Goal: Use online tool/utility: Utilize a website feature to perform a specific function

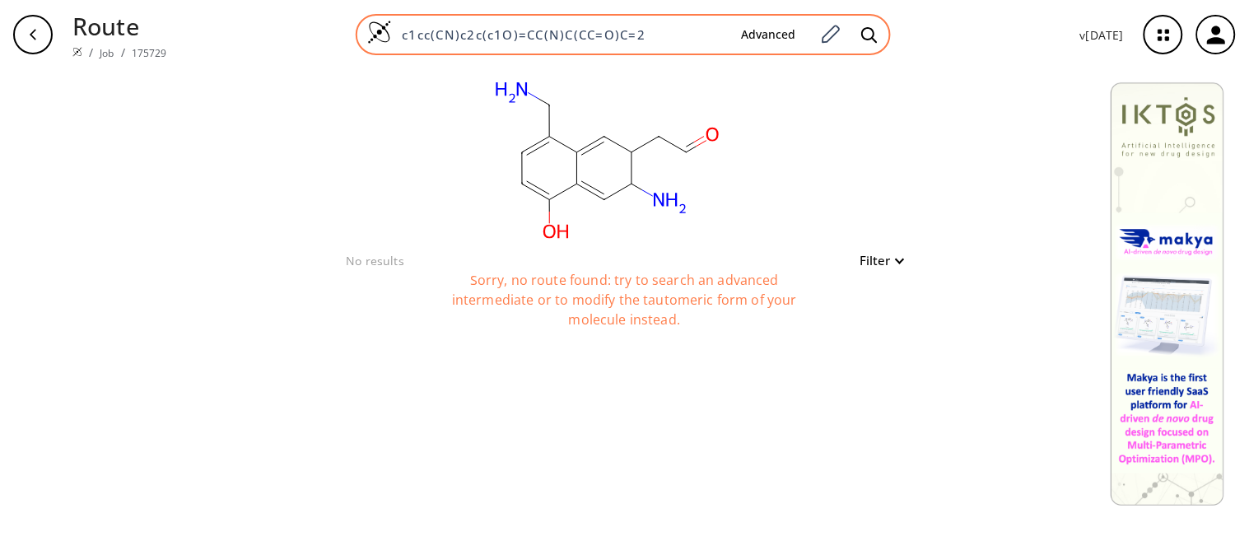
click at [655, 29] on input "c1cc(CN)c2c(c1O)=CC(N)C(CC=O)C=2" at bounding box center [560, 34] width 336 height 16
drag, startPoint x: 655, startPoint y: 29, endPoint x: 396, endPoint y: 35, distance: 258.7
click at [396, 35] on input "c1cc(CN)c2c(c1O)=CC(N)C(CC=O)C=2" at bounding box center [560, 34] width 336 height 16
paste input "O=Cc1ccc(O)c2cc3c(cc12)CC=N3"
type input "O=Cc1ccc(O)c2cc3c(cc12)CC=N3"
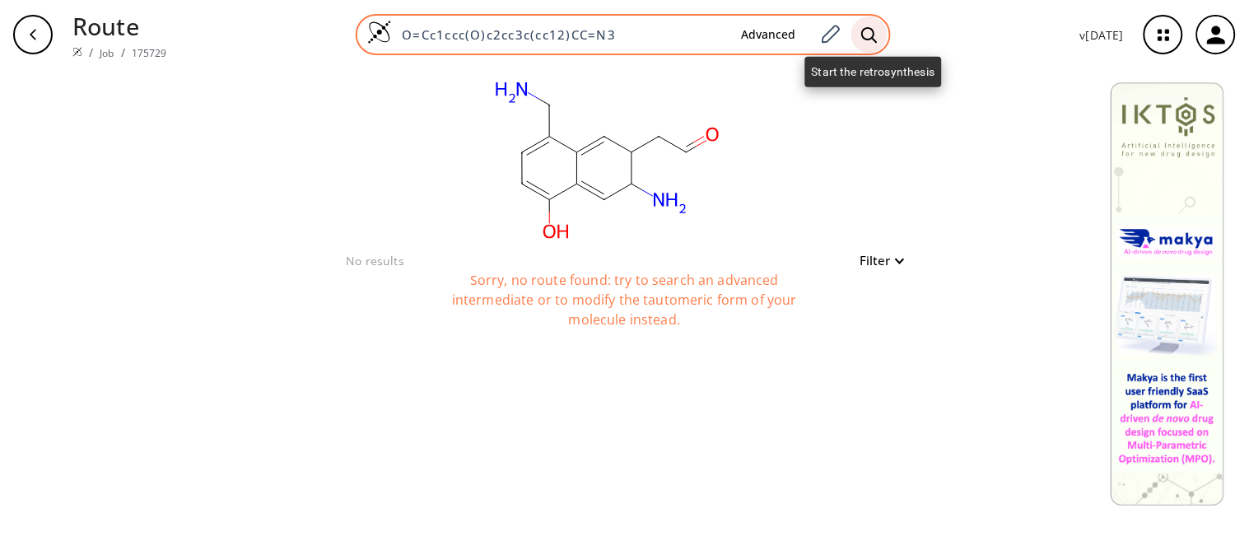
click at [878, 31] on icon at bounding box center [870, 34] width 16 height 17
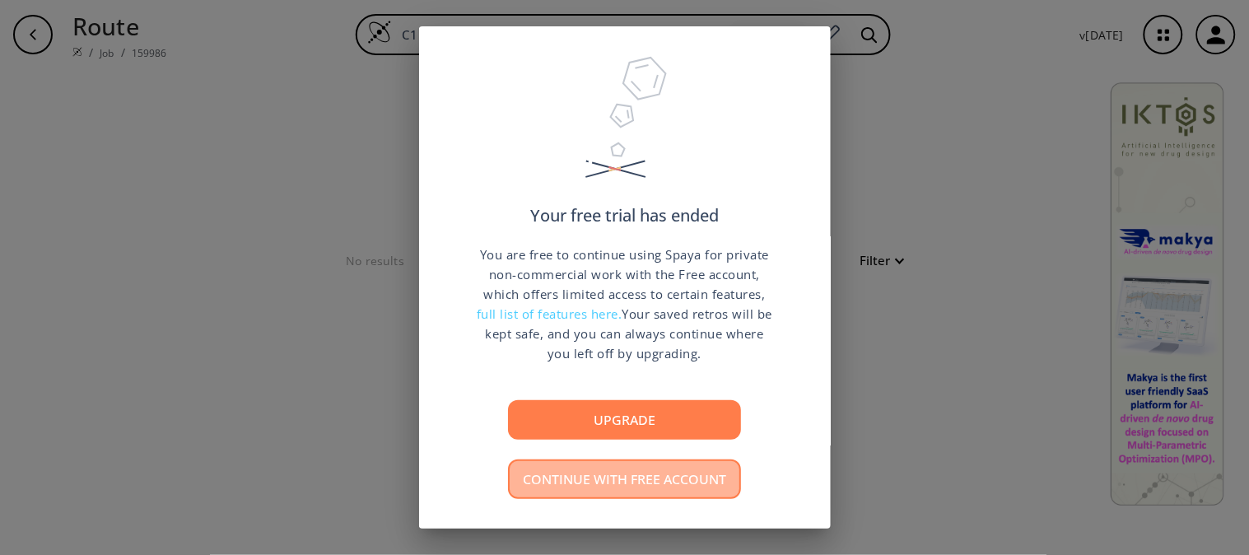
click at [638, 481] on button "Continue with free account" at bounding box center [624, 480] width 233 height 40
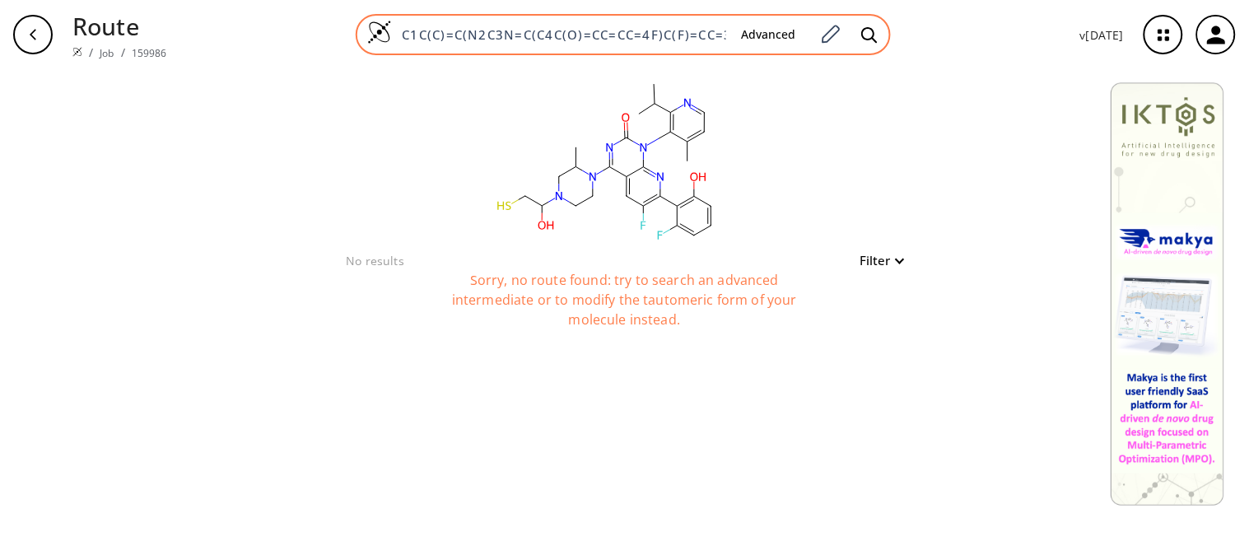
click at [562, 36] on input "C1C(C)=C(N2C3N=C(C4C(O)=CC=CC=4F)C(F)=CC=3C(N3C(C)CN(C(O)CS)CC3)=NC2=O)C(C(C)C)…" at bounding box center [560, 34] width 336 height 16
paste input "Oc1cccc2cc3c(cc12)N=CC3"
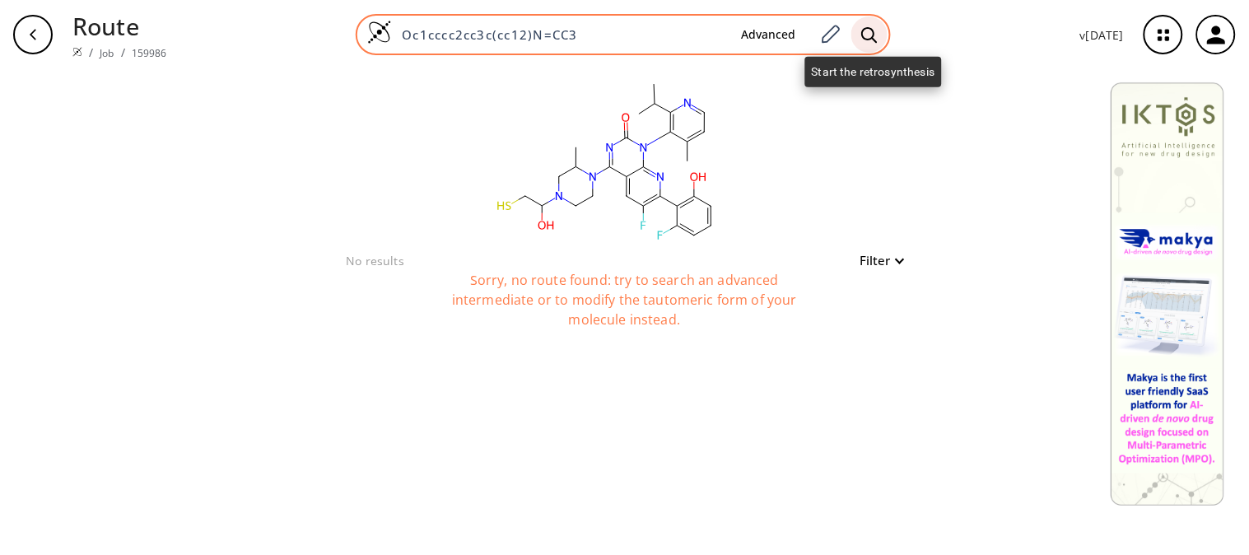
type input "Oc1cccc2cc3c(cc12)N=CC3"
click at [875, 35] on icon at bounding box center [870, 34] width 16 height 17
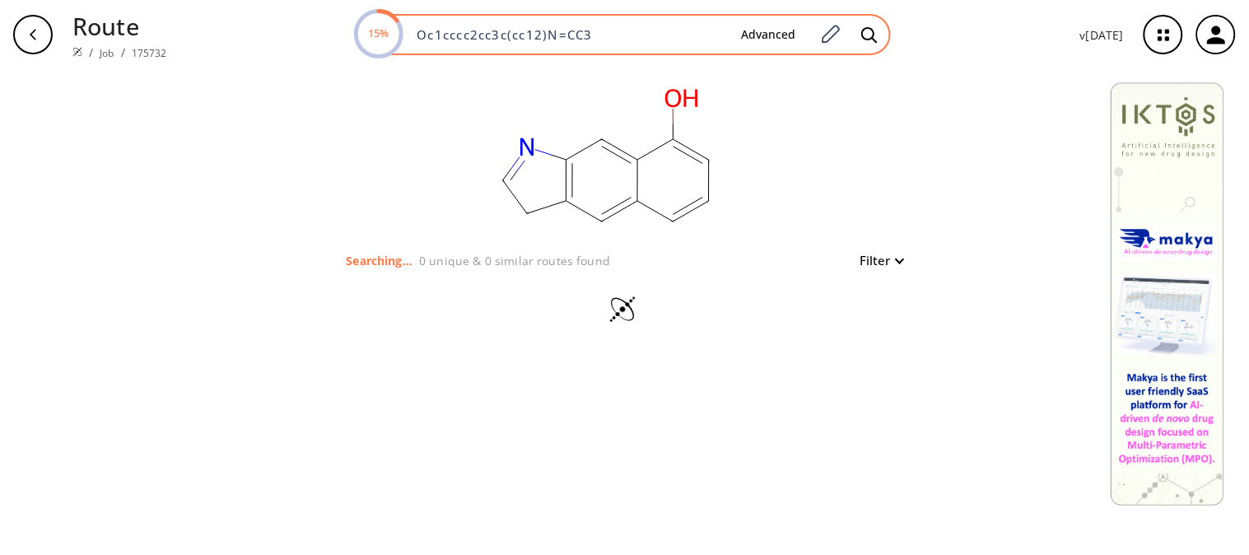
drag, startPoint x: 598, startPoint y: 33, endPoint x: 417, endPoint y: 34, distance: 181.2
click at [417, 34] on input "Oc1cccc2cc3c(cc12)N=CC3" at bounding box center [567, 34] width 321 height 16
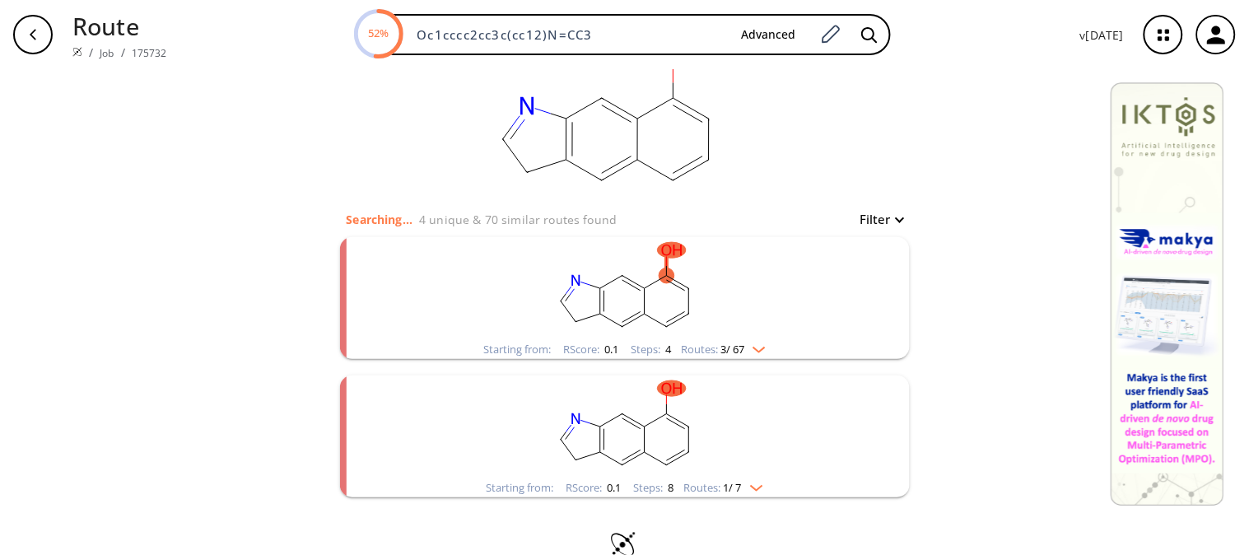
scroll to position [1, 0]
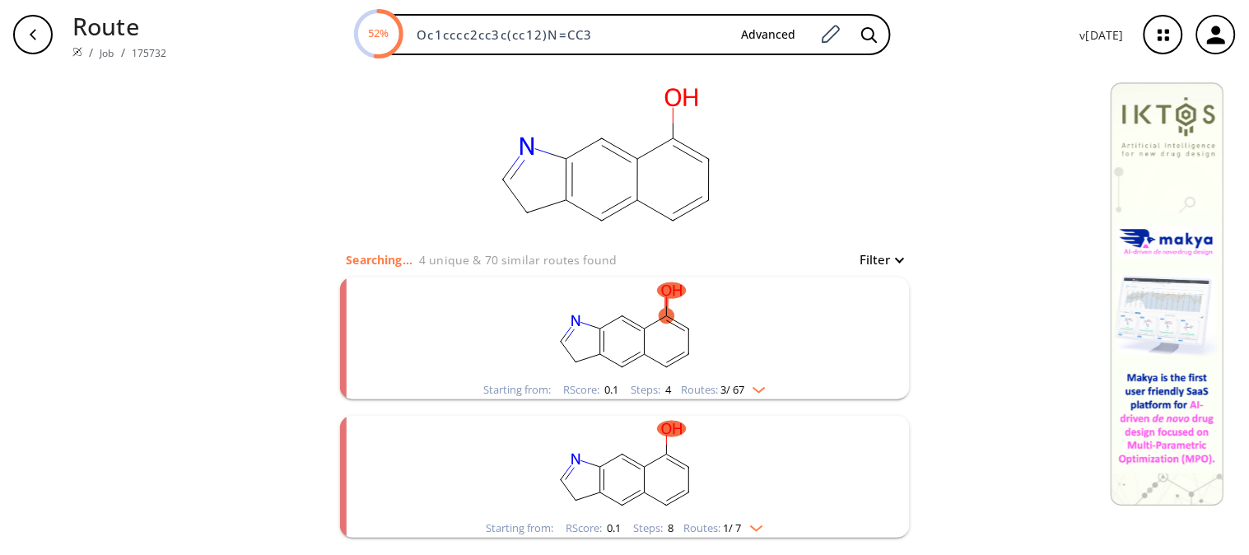
click at [644, 327] on ellipse "clusters" at bounding box center [645, 329] width 16 height 16
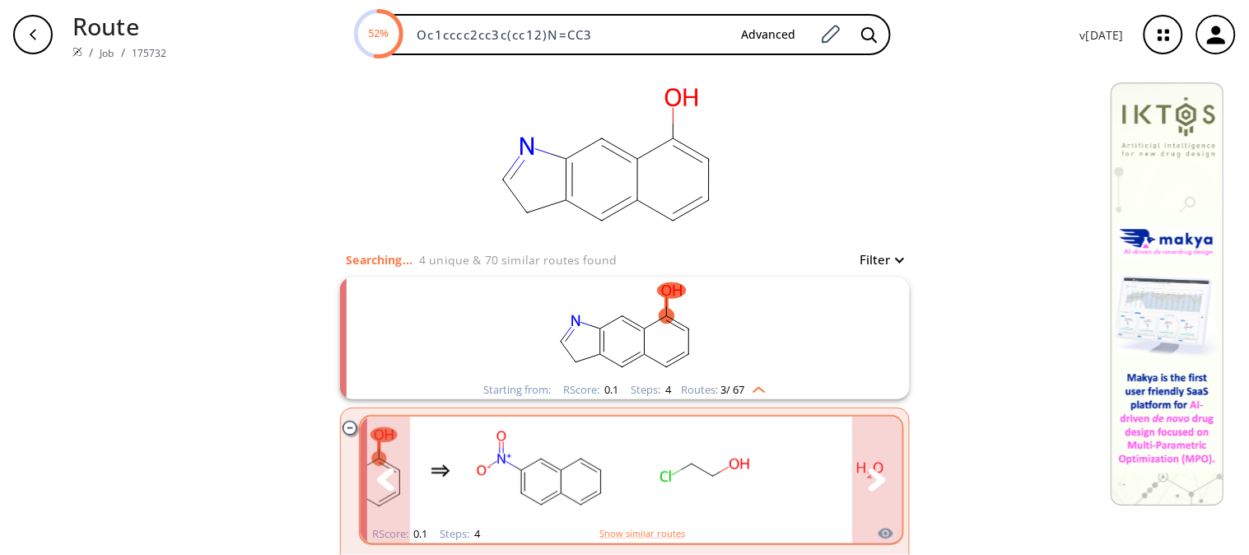
click at [871, 483] on icon "clusters" at bounding box center [877, 480] width 17 height 22
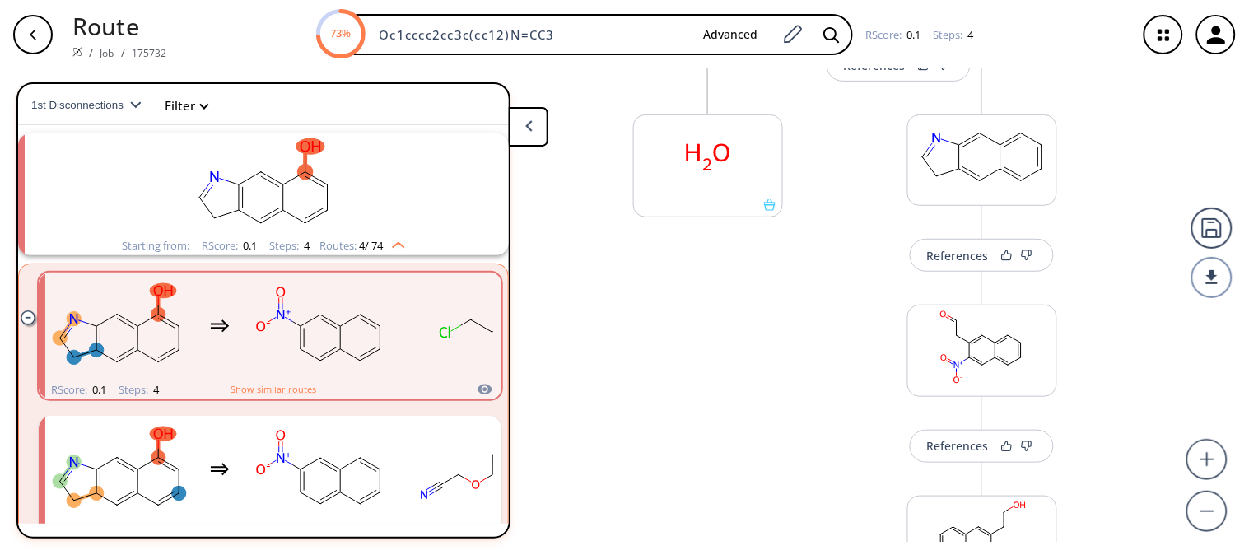
scroll to position [206, 0]
click at [744, 166] on rect at bounding box center [708, 154] width 148 height 84
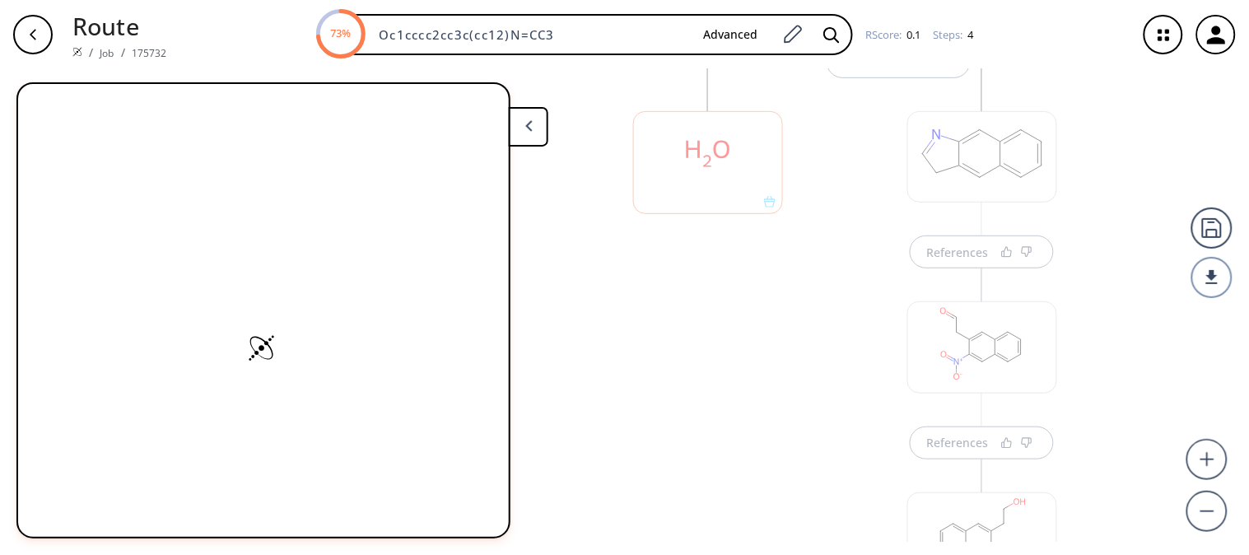
scroll to position [198, 0]
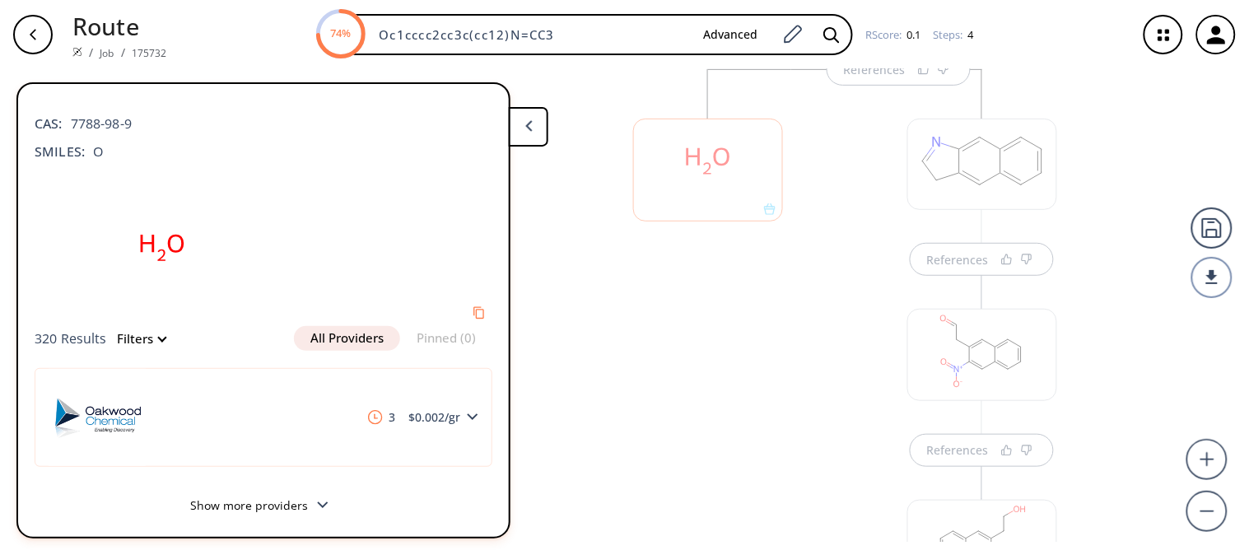
click at [744, 331] on div at bounding box center [708, 497] width 166 height 856
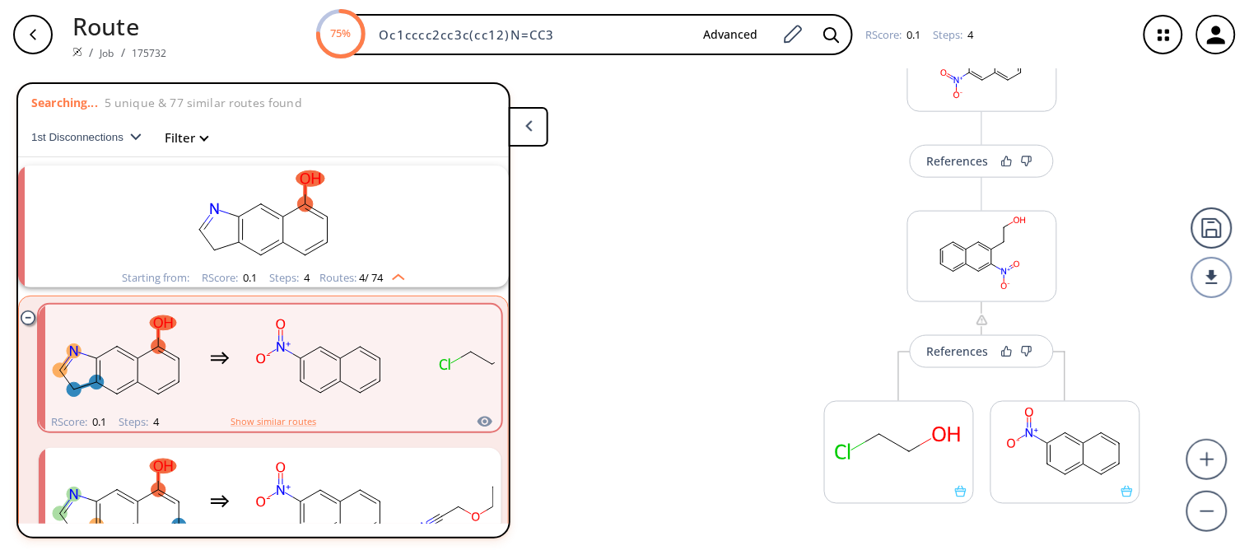
scroll to position [515, 0]
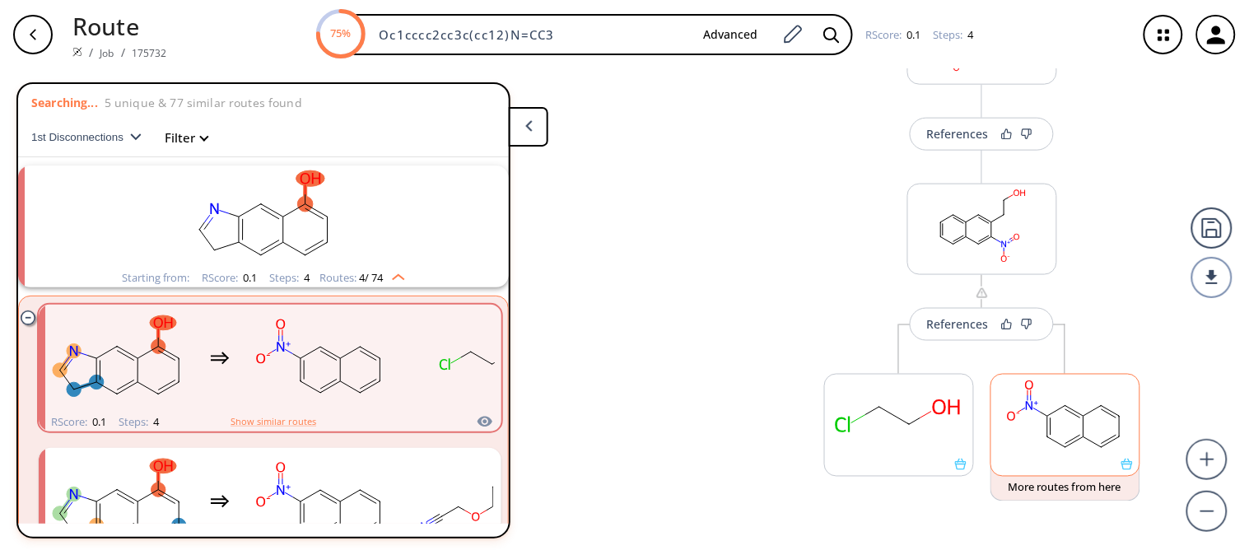
click at [1090, 451] on rect at bounding box center [1066, 417] width 148 height 84
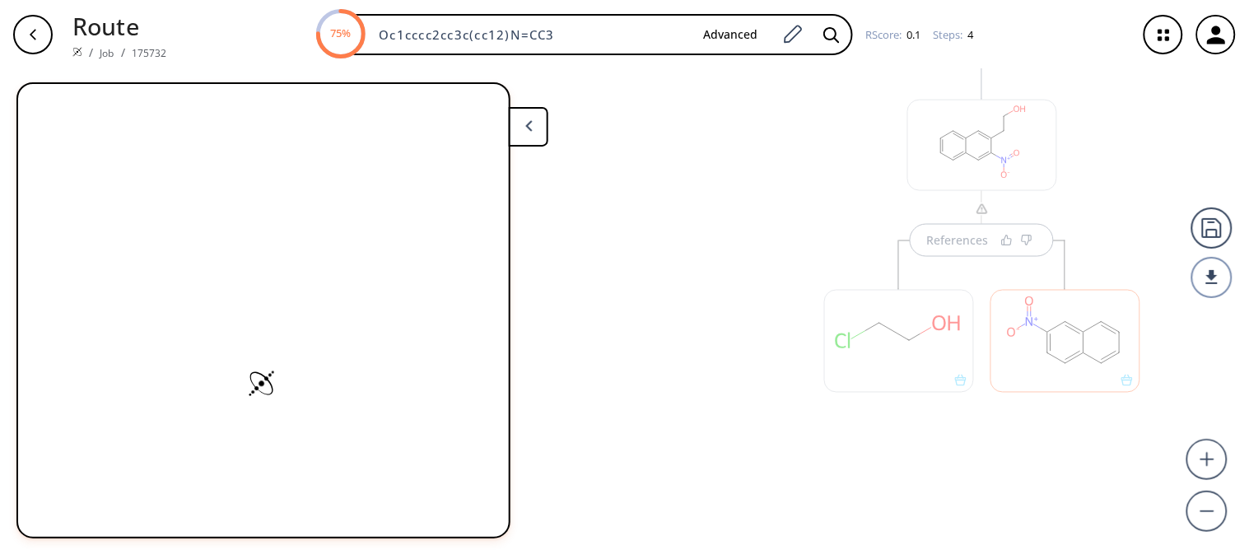
scroll to position [614, 0]
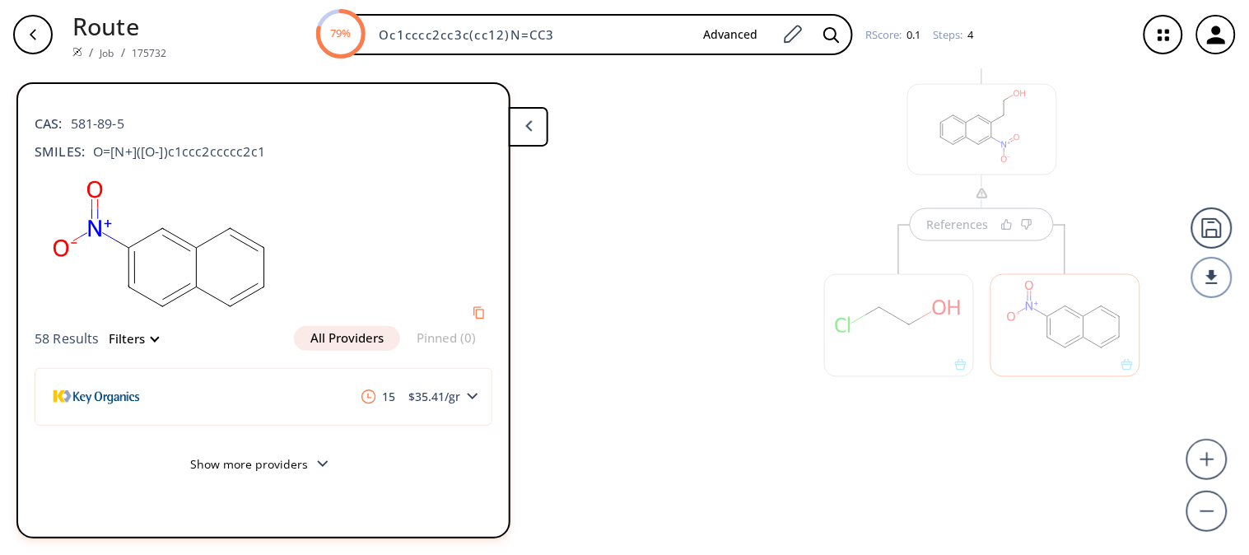
click at [919, 349] on div at bounding box center [899, 325] width 150 height 103
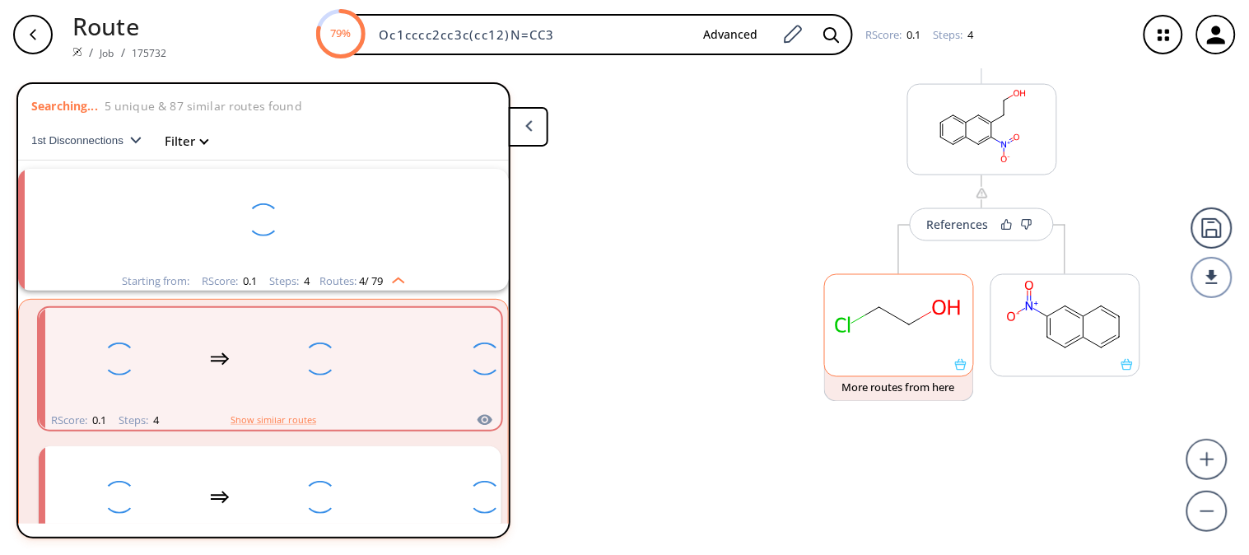
scroll to position [3, 0]
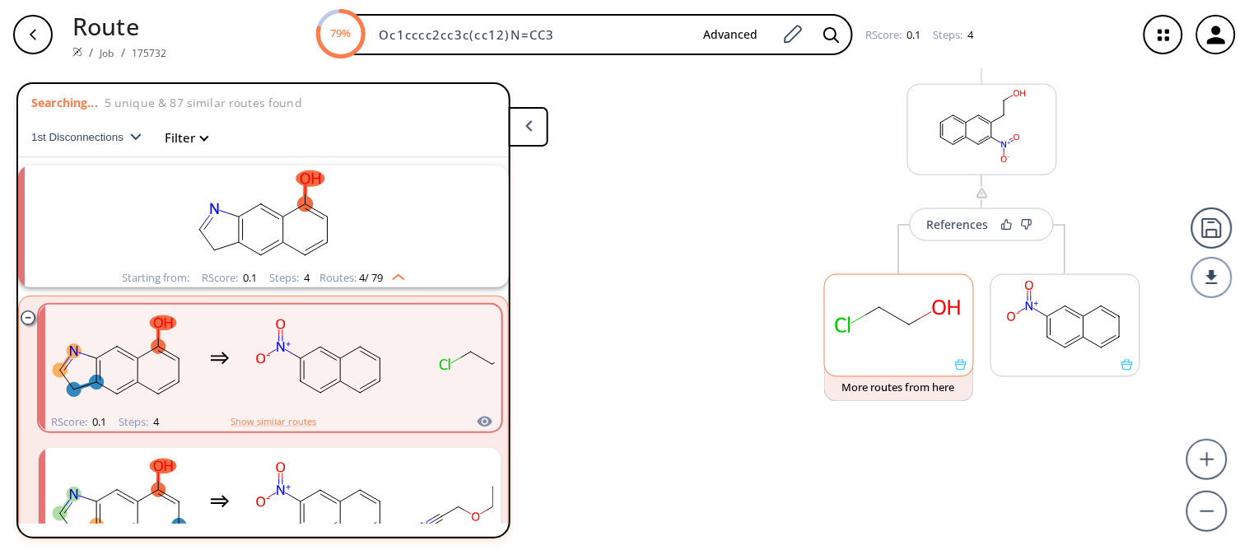
click at [918, 336] on rect at bounding box center [899, 317] width 148 height 84
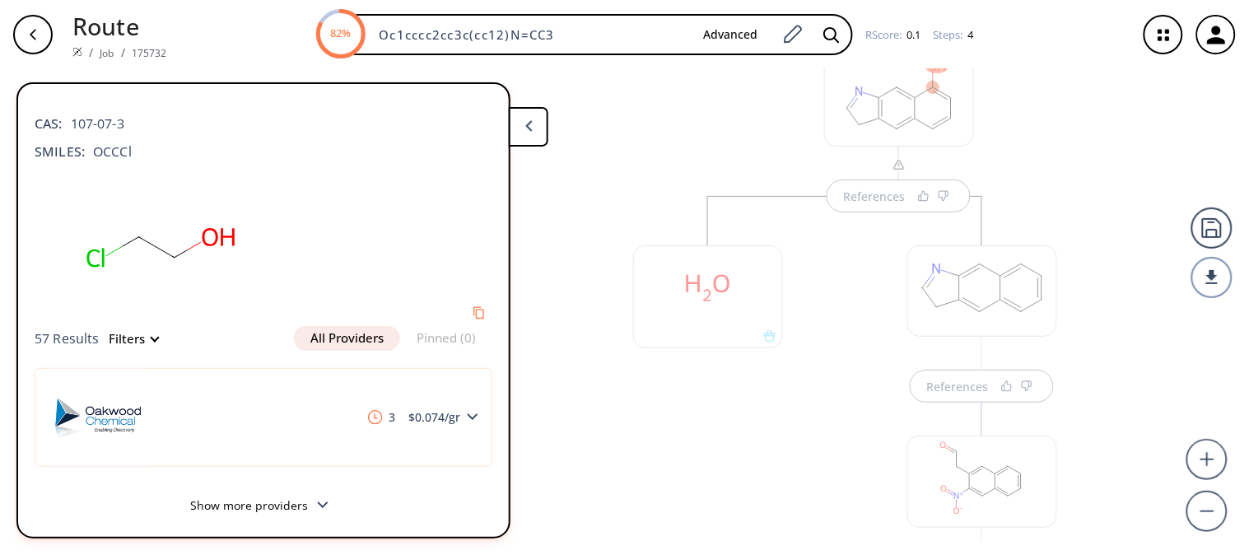
scroll to position [0, 0]
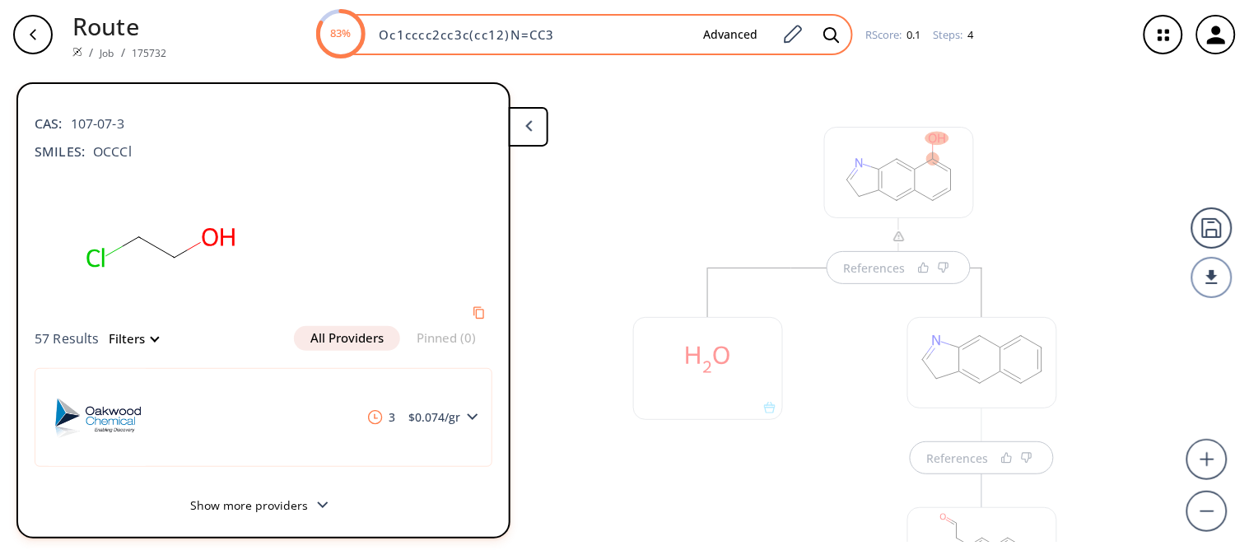
click at [639, 35] on input "Oc1cccc2cc3c(cc12)N=CC3" at bounding box center [529, 34] width 321 height 16
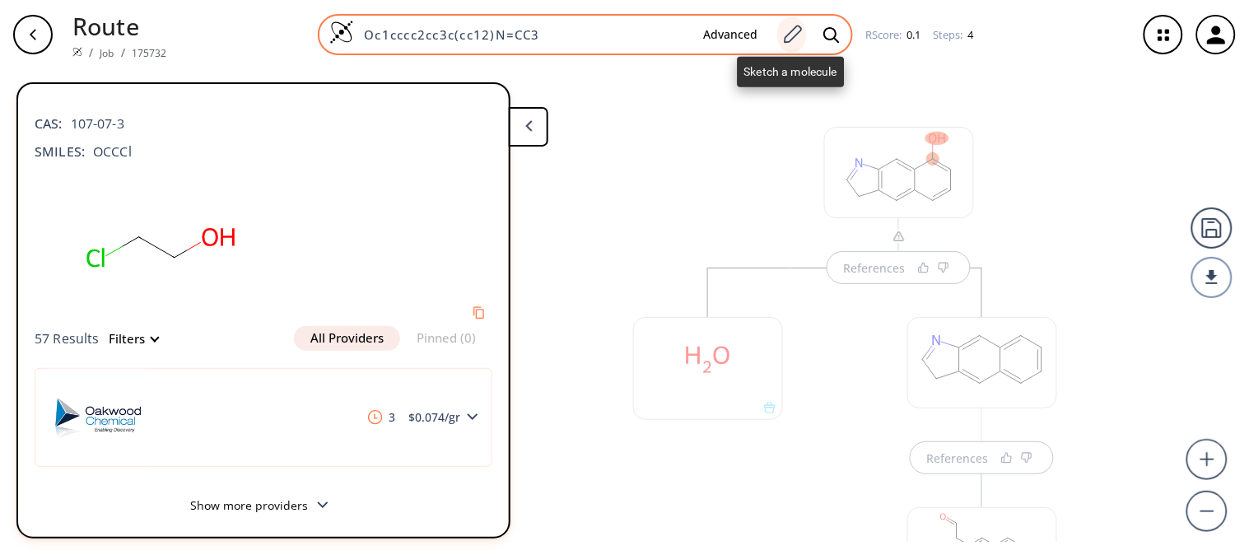
click at [793, 35] on icon at bounding box center [793, 34] width 22 height 21
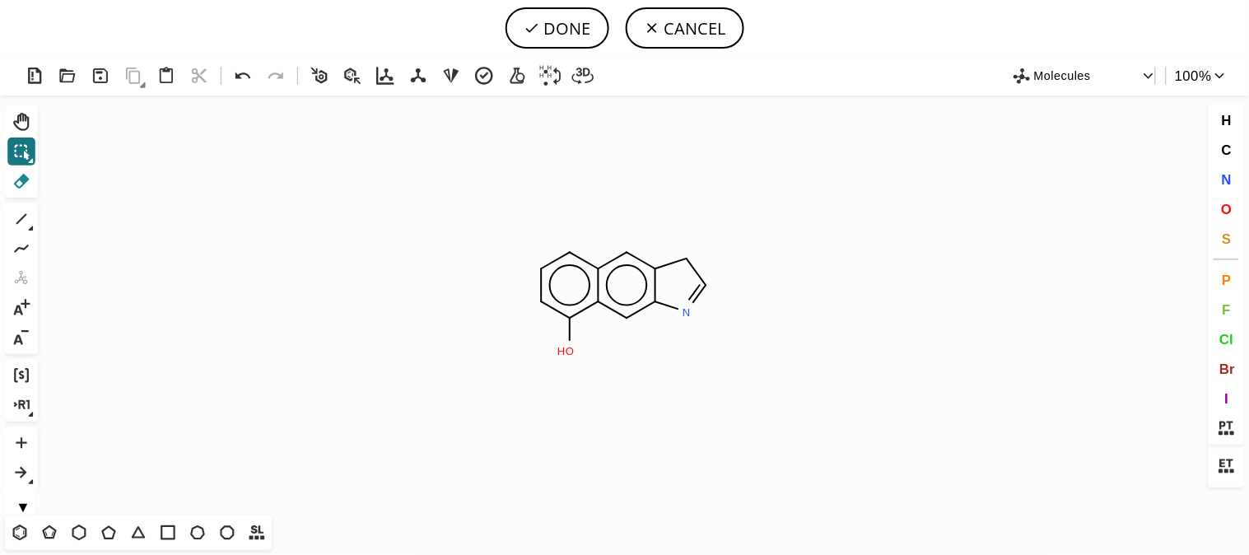
click at [21, 184] on icon at bounding box center [21, 180] width 21 height 21
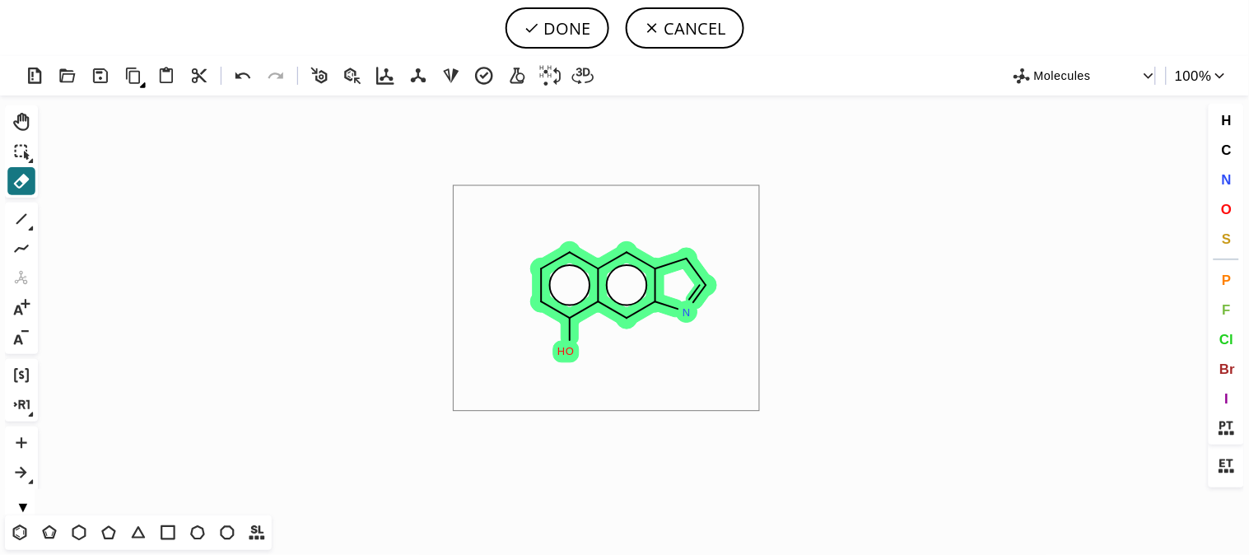
drag, startPoint x: 455, startPoint y: 186, endPoint x: 761, endPoint y: 412, distance: 380.5
click at [761, 412] on icon "Created with [PERSON_NAME] 2.3.0 O H N" at bounding box center [624, 305] width 1161 height 420
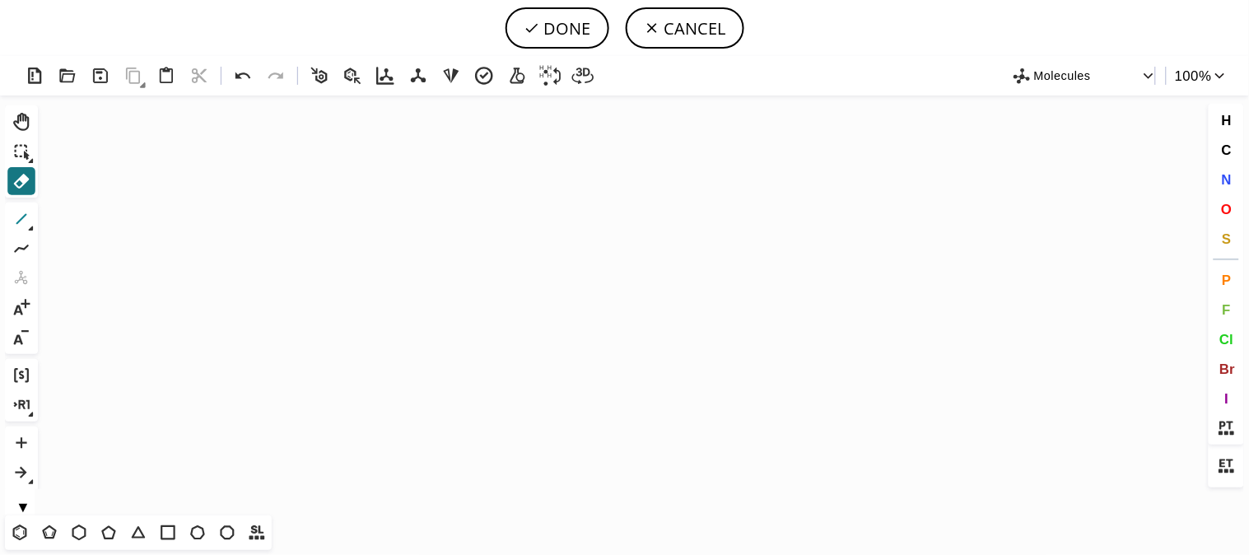
click at [23, 218] on icon at bounding box center [21, 218] width 21 height 21
click at [473, 239] on icon "Created with [PERSON_NAME] 2.3.0" at bounding box center [624, 305] width 1161 height 420
click at [1232, 215] on span "O" at bounding box center [1226, 209] width 11 height 16
click at [509, 231] on tspan "O" at bounding box center [508, 230] width 8 height 12
click at [26, 222] on icon at bounding box center [21, 218] width 21 height 21
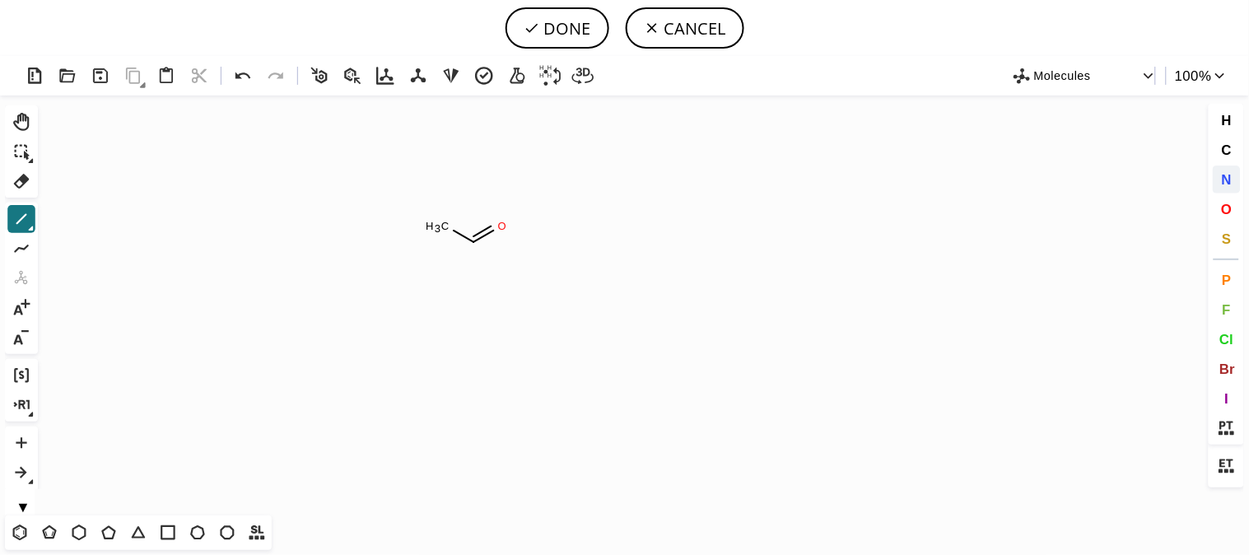
click at [1231, 178] on span "N" at bounding box center [1226, 179] width 10 height 16
click at [446, 228] on tspan "N" at bounding box center [445, 228] width 8 height 12
click at [25, 217] on icon at bounding box center [21, 219] width 11 height 11
click at [554, 27] on button "DONE" at bounding box center [558, 27] width 104 height 41
type input "C(N(C)C)=O"
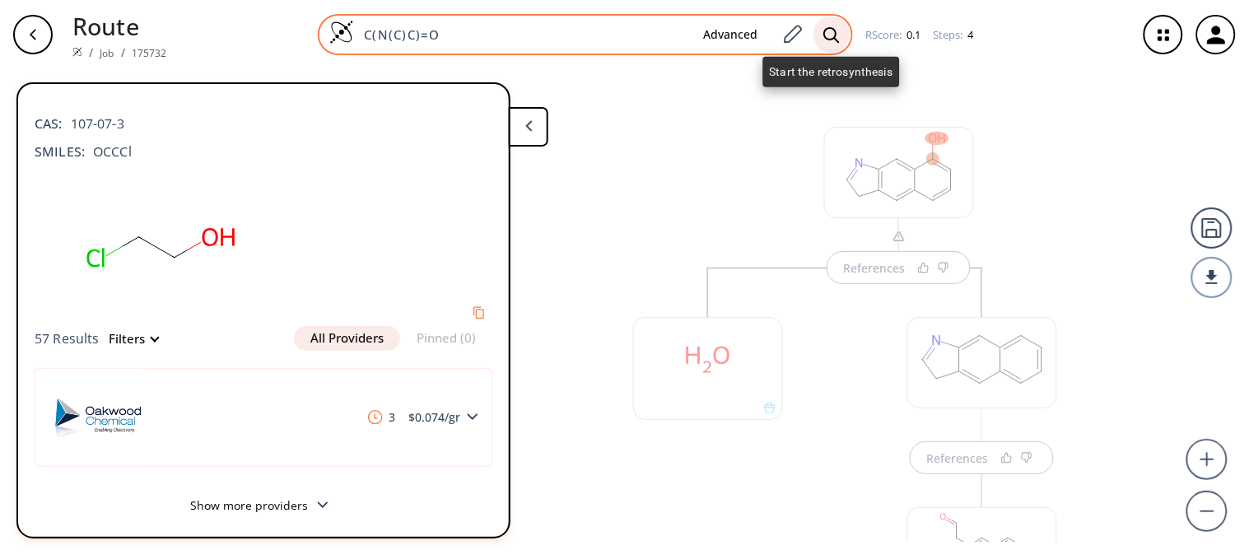
click at [826, 34] on icon at bounding box center [832, 34] width 16 height 17
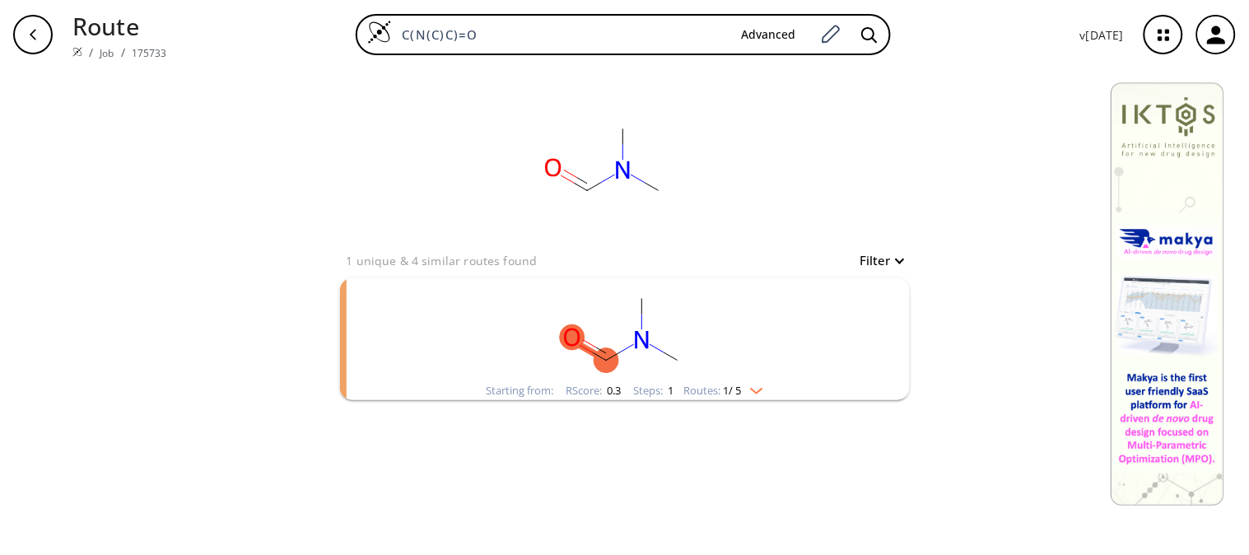
click at [713, 357] on rect "clusters" at bounding box center [625, 329] width 428 height 103
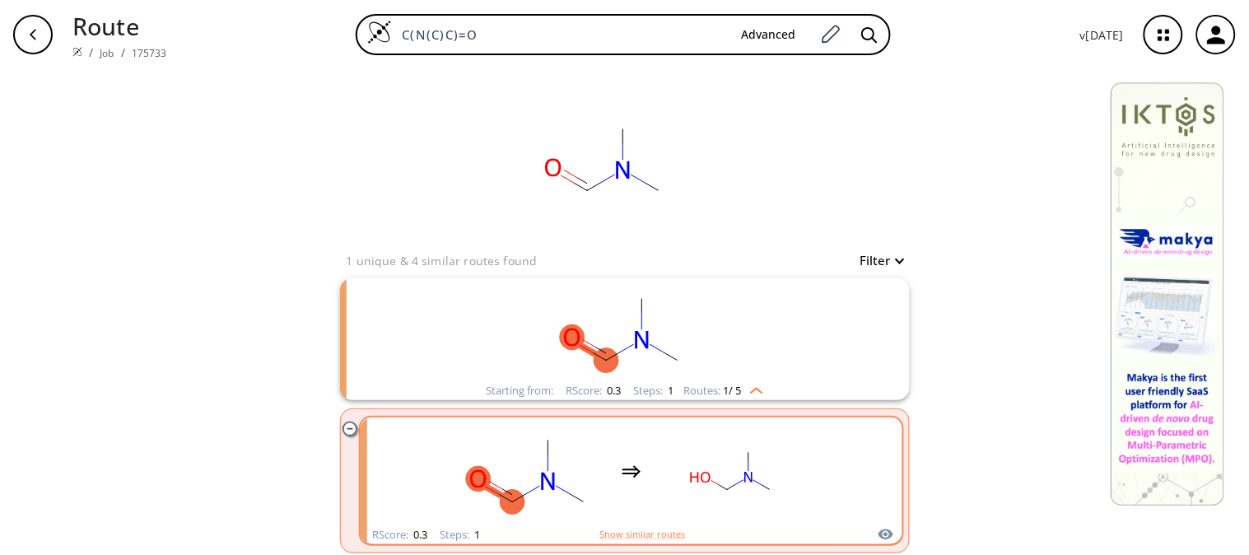
click at [854, 474] on div "clusters" at bounding box center [633, 472] width 544 height 108
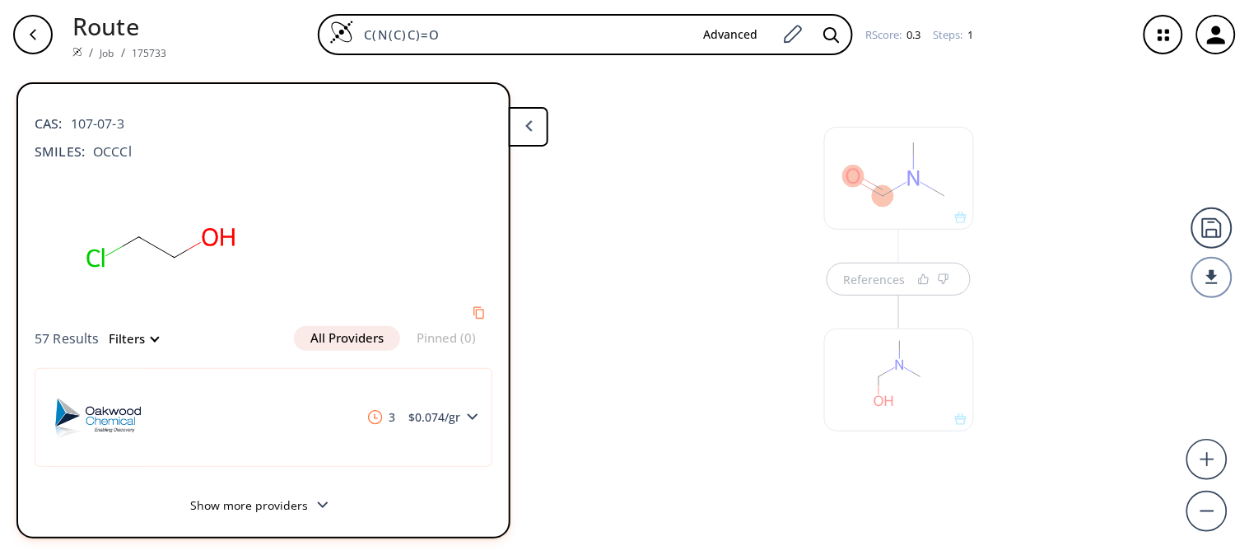
click at [911, 198] on div at bounding box center [899, 178] width 150 height 103
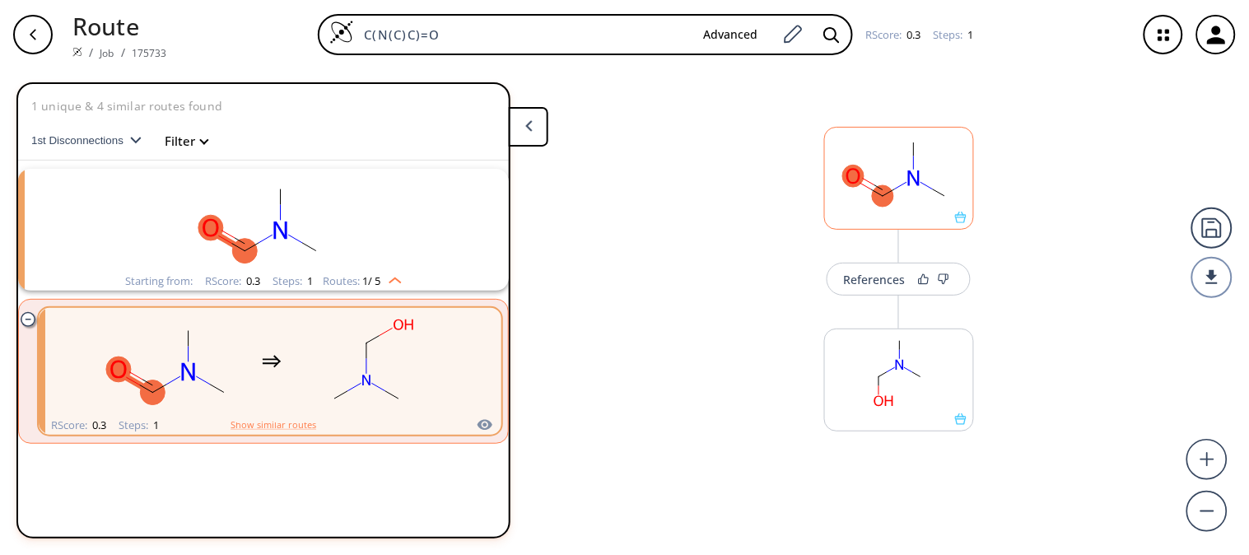
click at [911, 198] on rect at bounding box center [899, 170] width 148 height 84
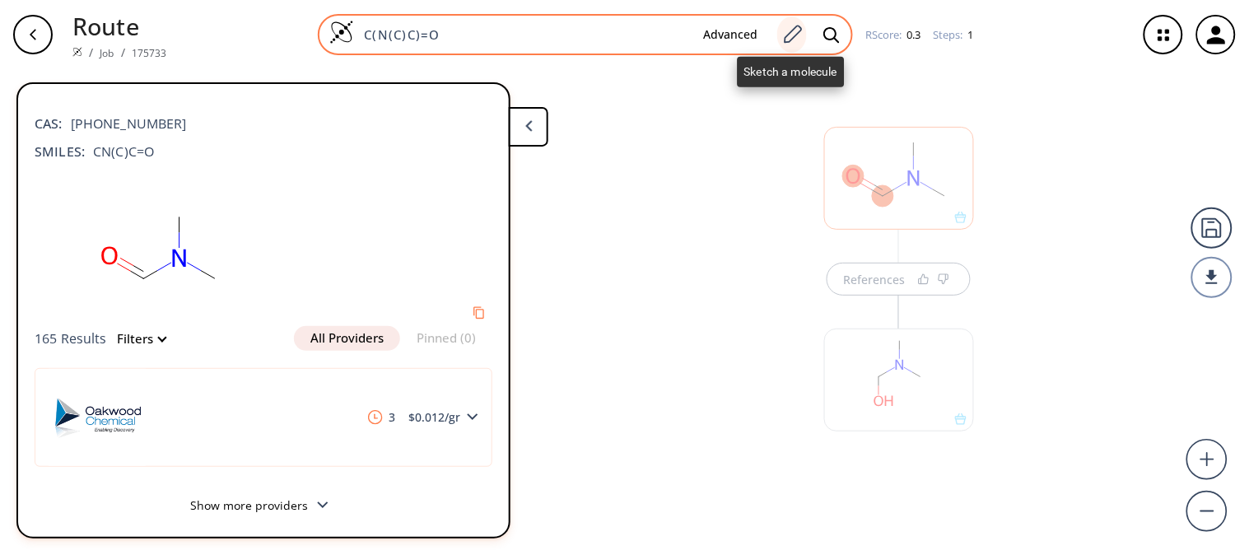
click at [796, 31] on icon at bounding box center [793, 34] width 22 height 21
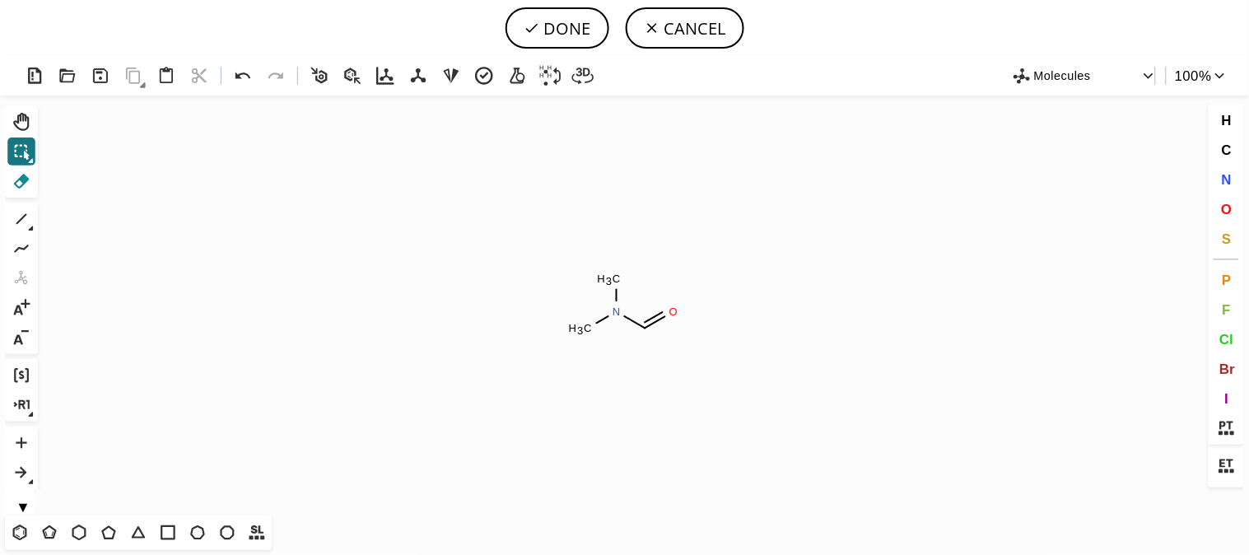
click at [21, 186] on icon at bounding box center [21, 180] width 21 height 21
click at [582, 328] on tspan "3" at bounding box center [580, 331] width 6 height 12
click at [612, 280] on tspan "3" at bounding box center [609, 281] width 6 height 12
click at [22, 217] on icon at bounding box center [21, 219] width 11 height 11
click at [26, 178] on icon at bounding box center [22, 181] width 16 height 15
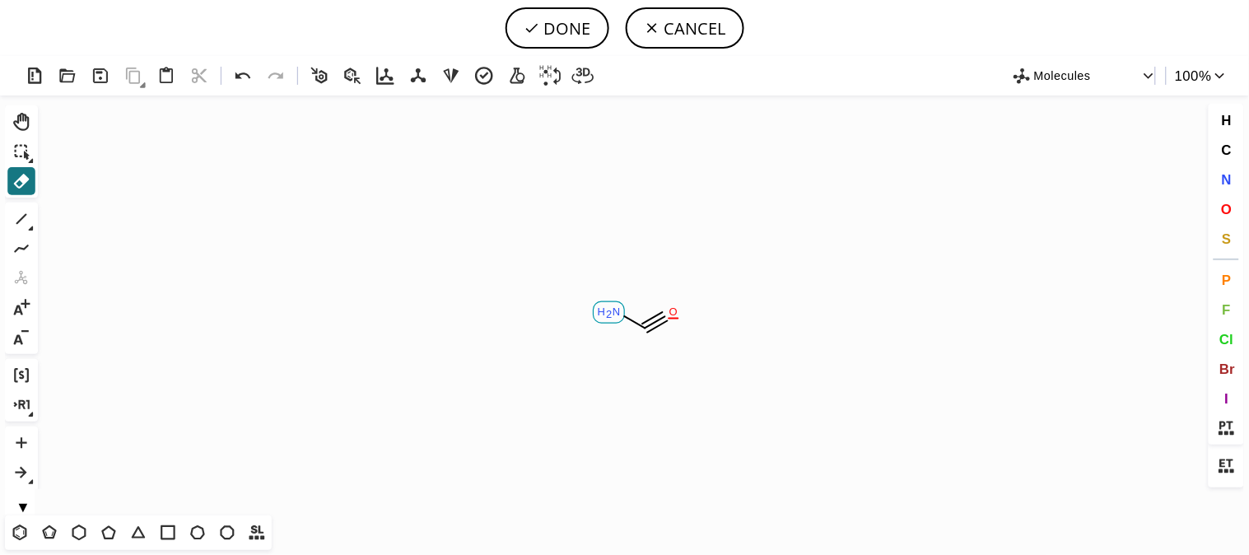
click at [614, 315] on tspan "N" at bounding box center [617, 312] width 8 height 12
click at [1230, 176] on span "N" at bounding box center [1226, 179] width 10 height 16
click at [645, 329] on tspan "N" at bounding box center [644, 330] width 8 height 12
click at [1227, 153] on span "C" at bounding box center [1226, 150] width 10 height 16
click at [674, 309] on tspan "C" at bounding box center [673, 308] width 8 height 12
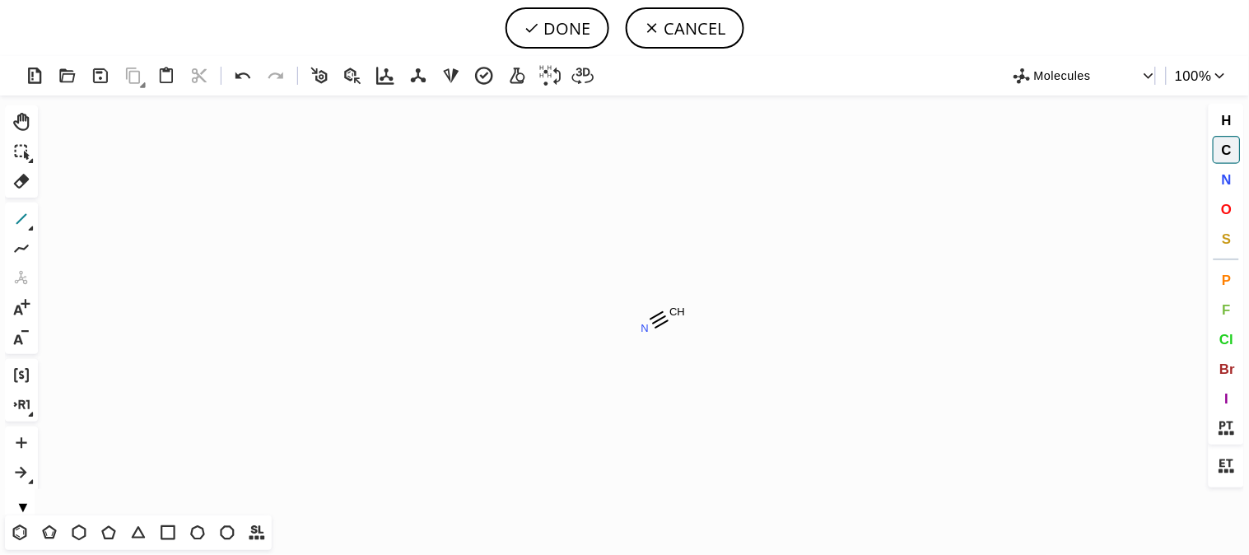
click at [26, 217] on icon at bounding box center [21, 218] width 21 height 21
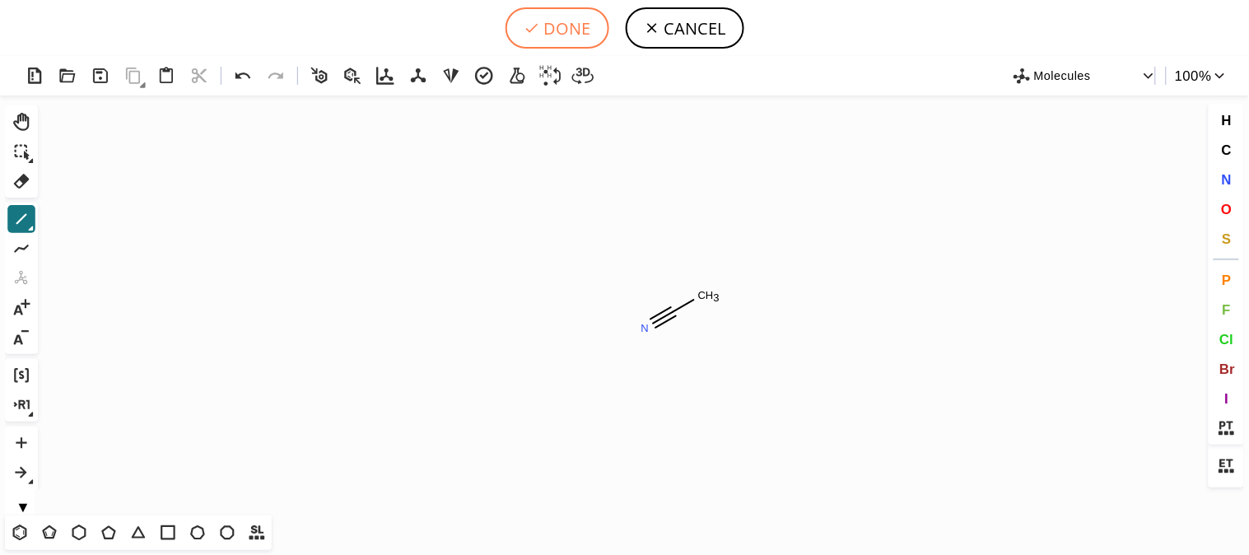
click at [572, 27] on button "DONE" at bounding box center [558, 27] width 104 height 41
type input "N#CC"
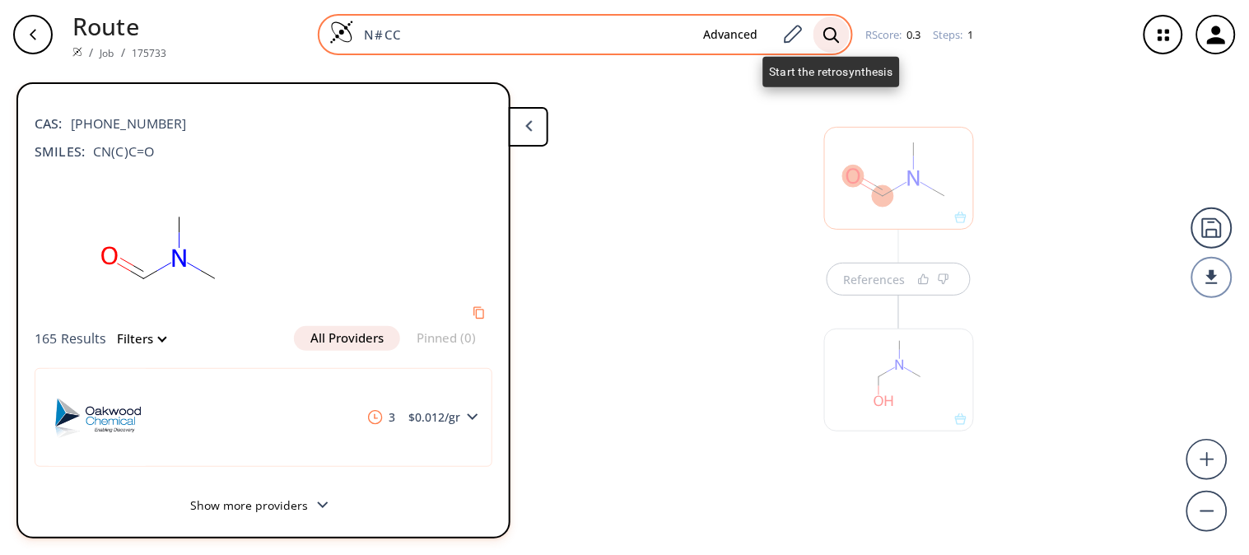
click at [837, 30] on icon at bounding box center [832, 34] width 16 height 17
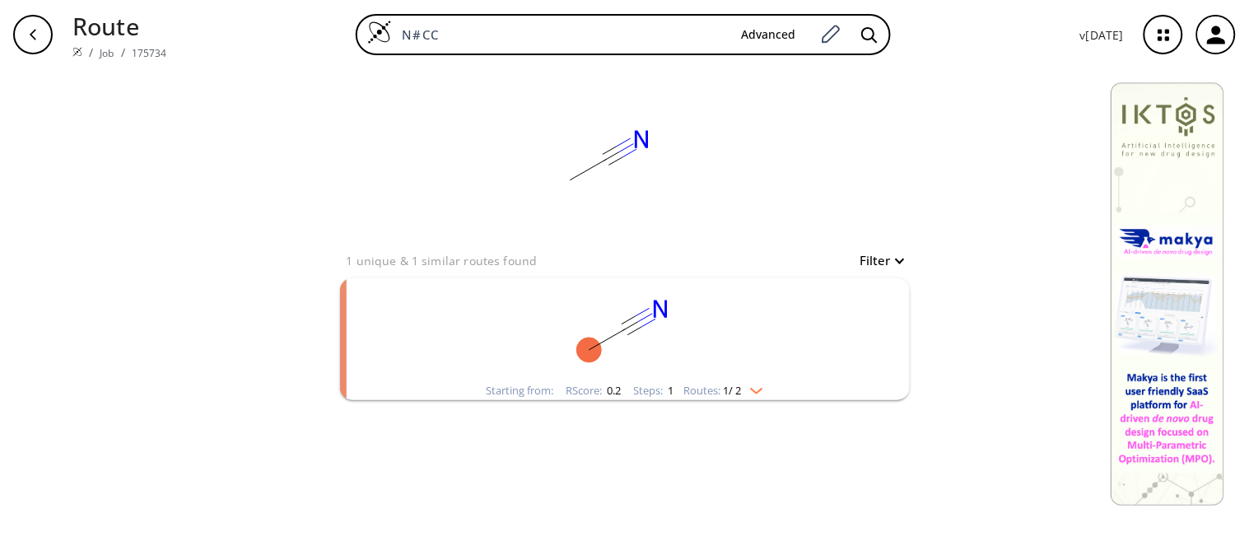
click at [646, 319] on rect "clusters" at bounding box center [625, 329] width 428 height 103
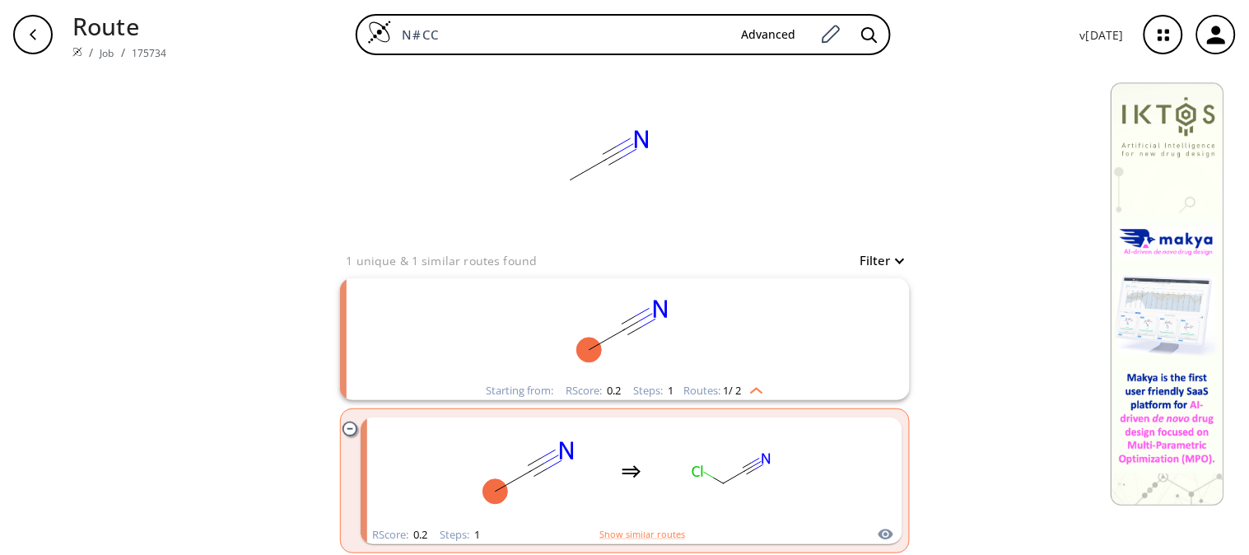
click at [645, 319] on rect "clusters" at bounding box center [625, 329] width 428 height 103
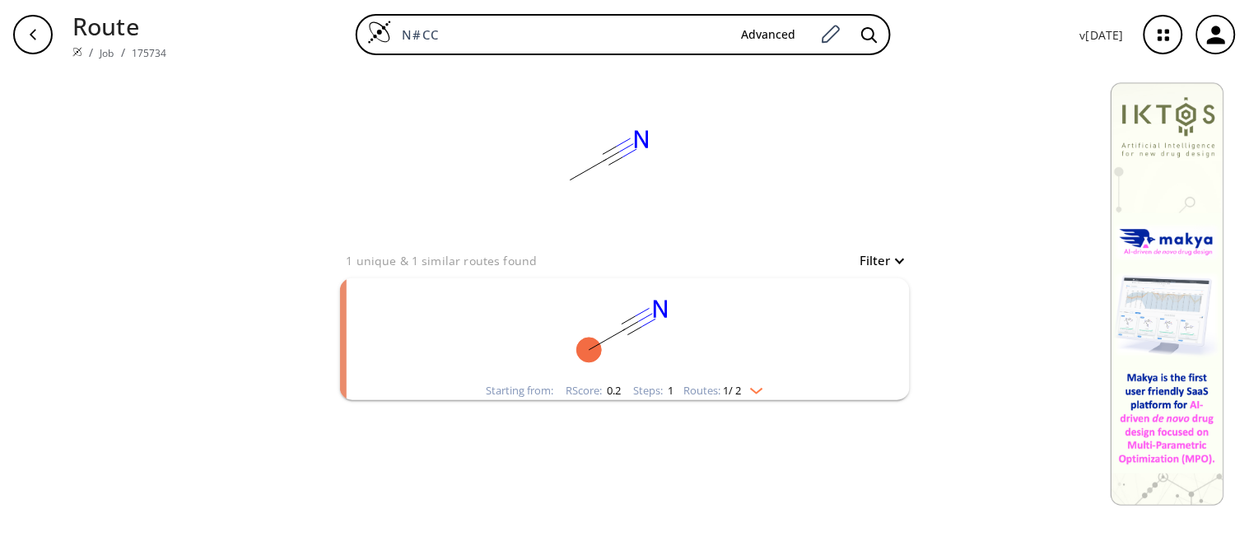
click at [764, 347] on rect "clusters" at bounding box center [625, 329] width 428 height 103
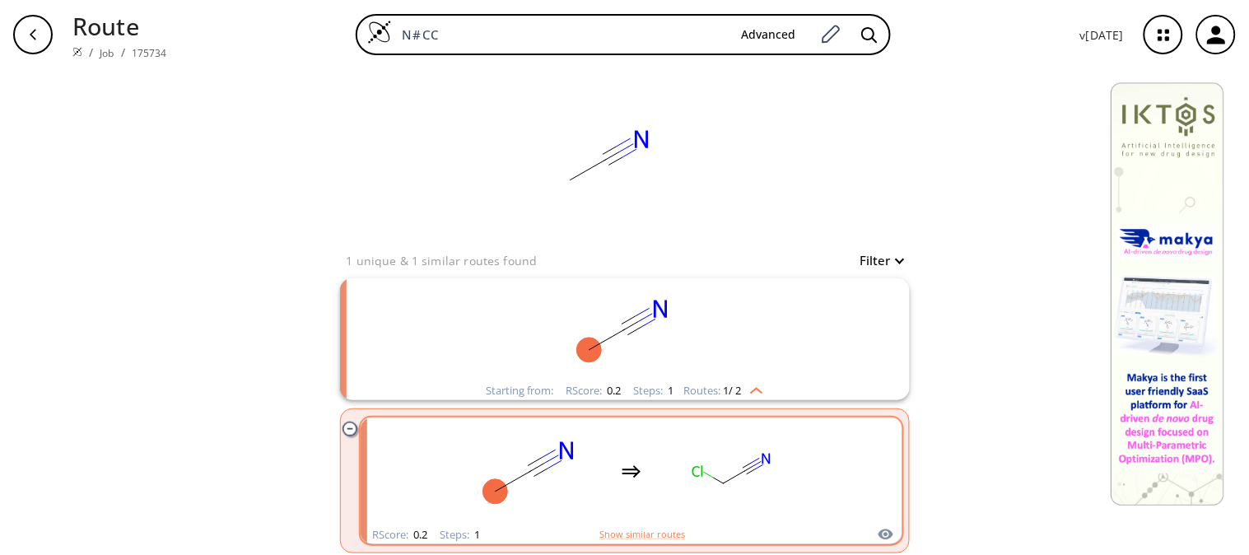
click at [833, 511] on div "clusters" at bounding box center [633, 472] width 544 height 108
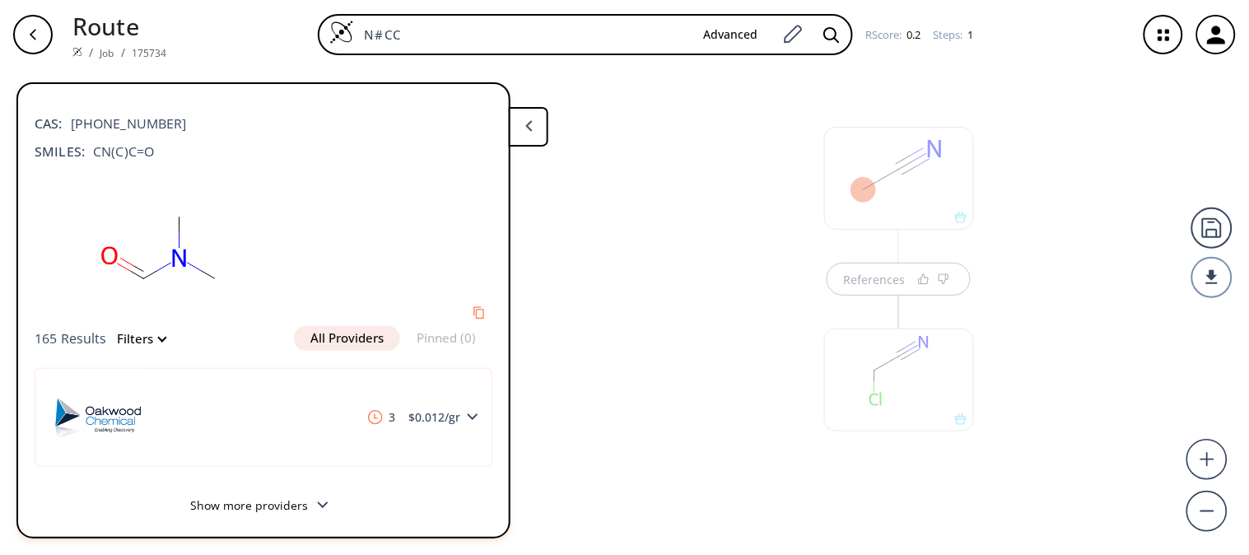
click at [907, 170] on div at bounding box center [899, 178] width 150 height 103
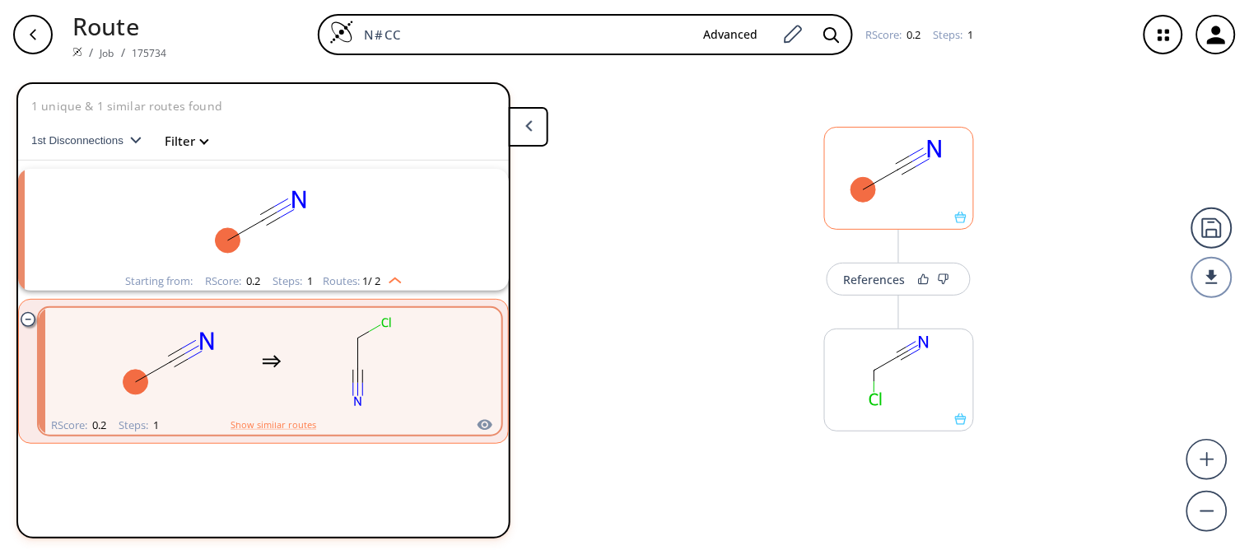
click at [907, 170] on ellipse at bounding box center [899, 169] width 25 height 25
